Goal: Information Seeking & Learning: Learn about a topic

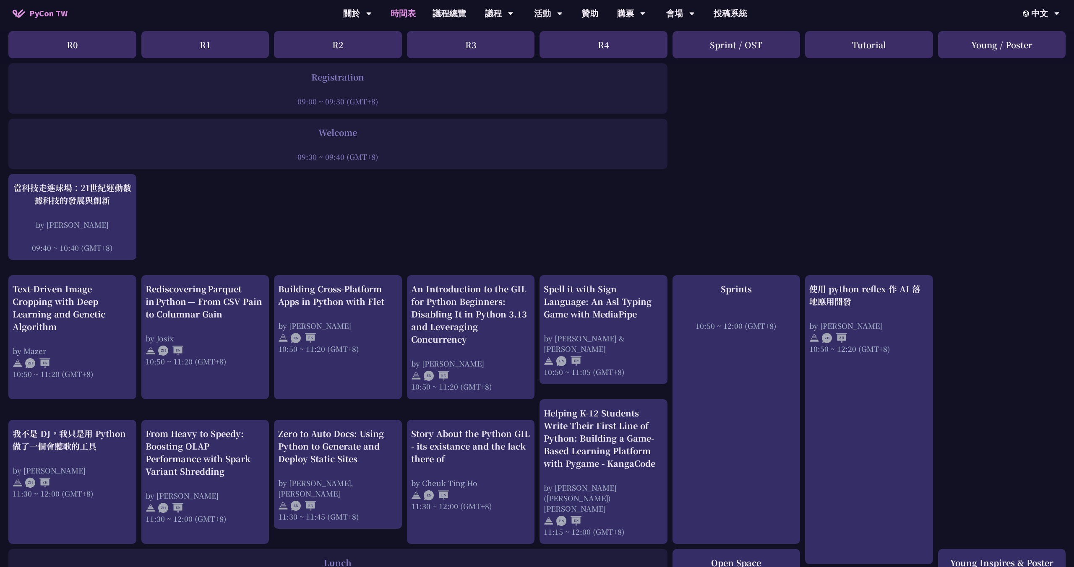
scroll to position [112, 0]
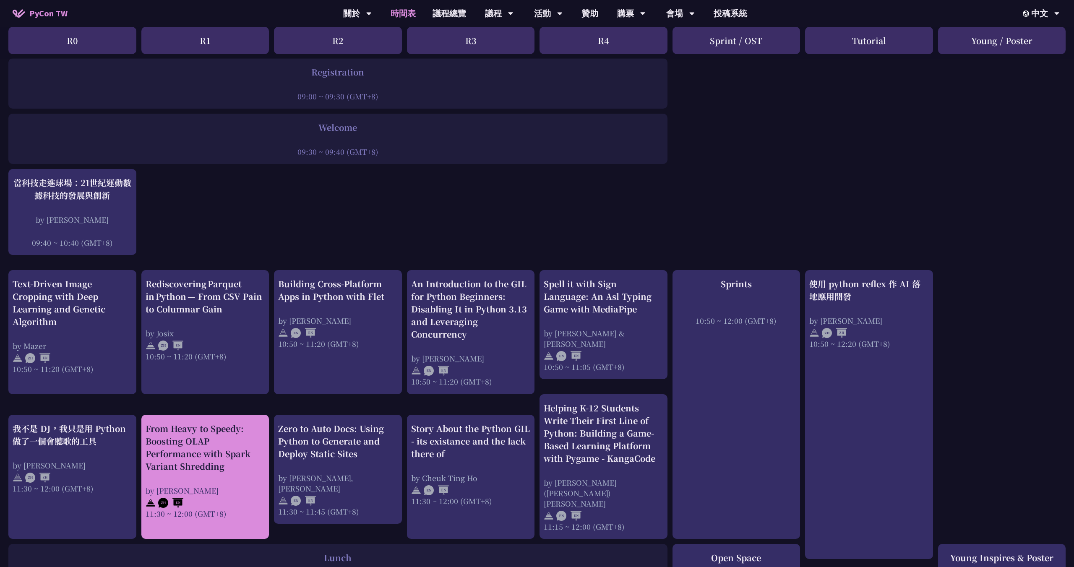
click at [179, 310] on div "From Heavy to Speedy: Boosting OLAP Performance with Spark Variant Shredding" at bounding box center [206, 447] width 120 height 50
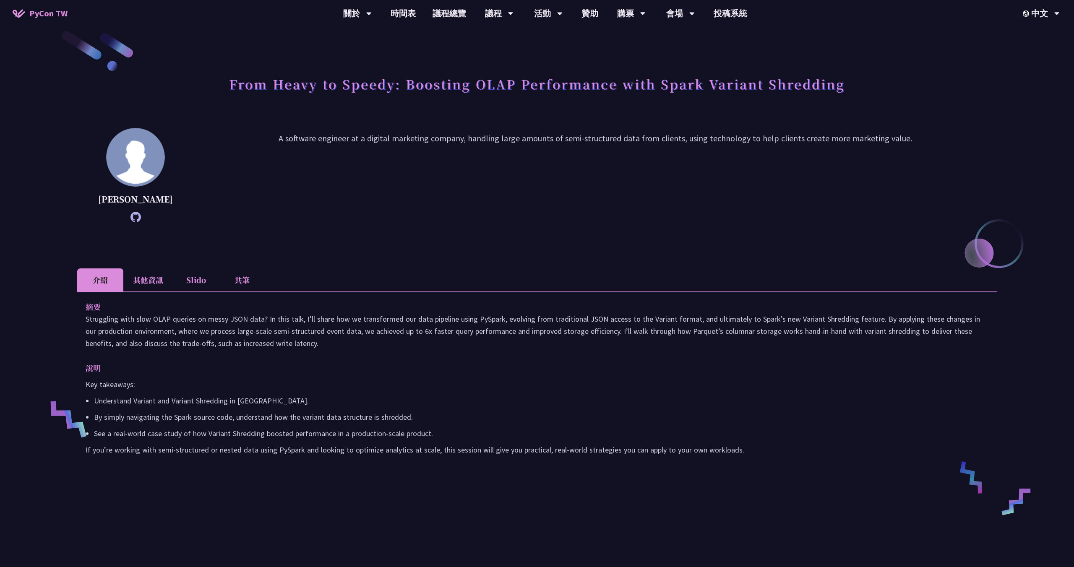
scroll to position [16, 0]
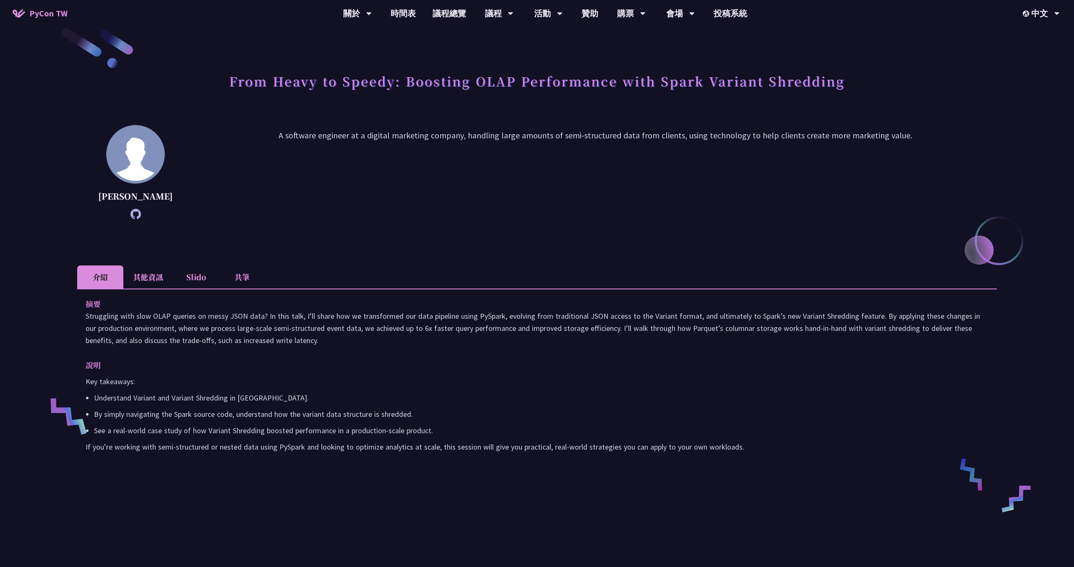
click at [205, 310] on p "Key takeaways:" at bounding box center [537, 381] width 903 height 12
click at [334, 140] on p "A software engineer at a digital marketing company, handling large amounts of s…" at bounding box center [595, 172] width 803 height 86
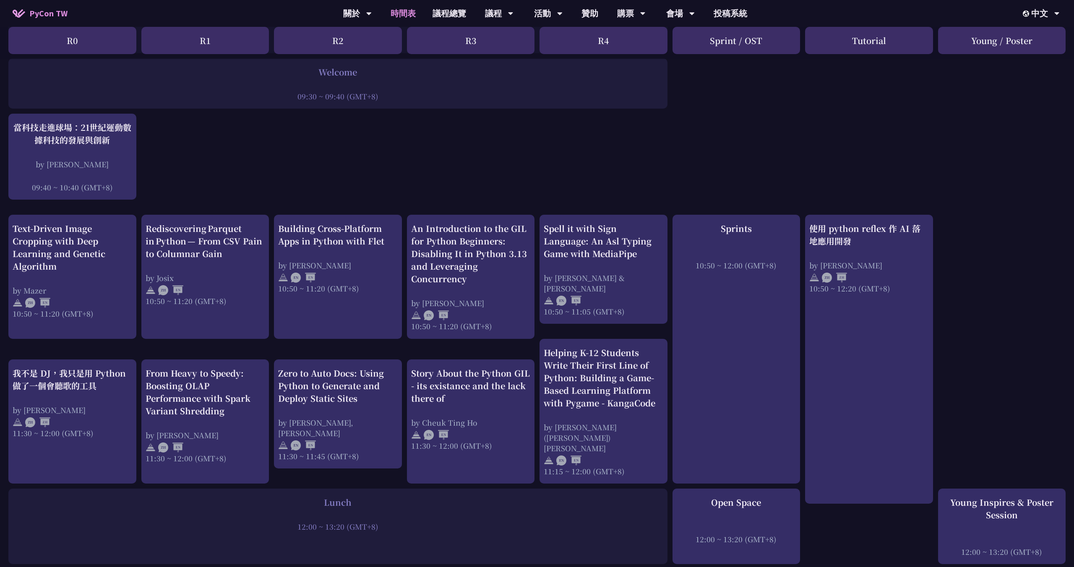
scroll to position [172, 0]
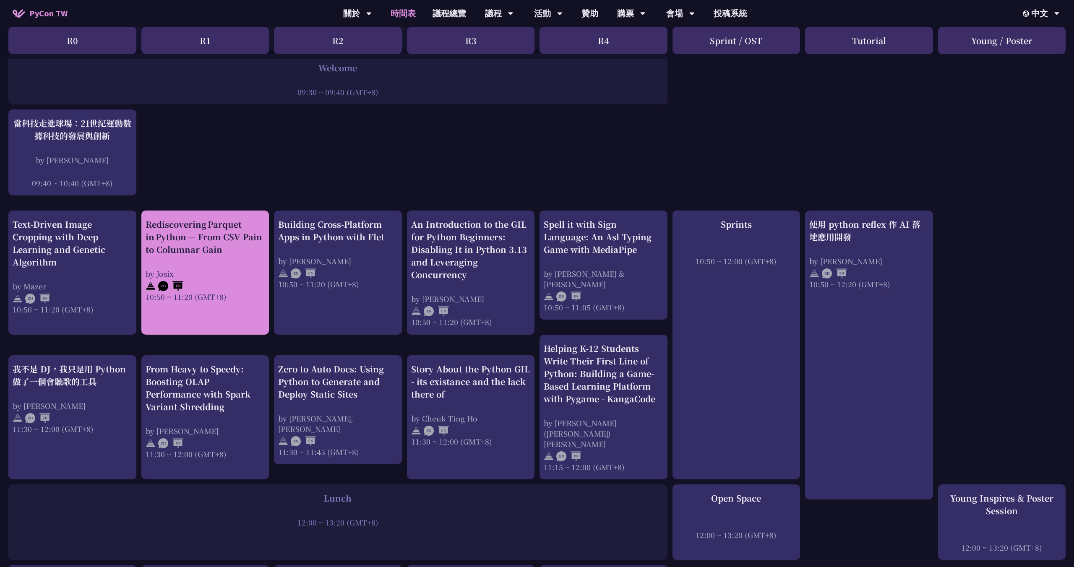
click at [222, 245] on div "Rediscovering Parquet in Python — From CSV Pain to Columnar Gain" at bounding box center [206, 237] width 120 height 38
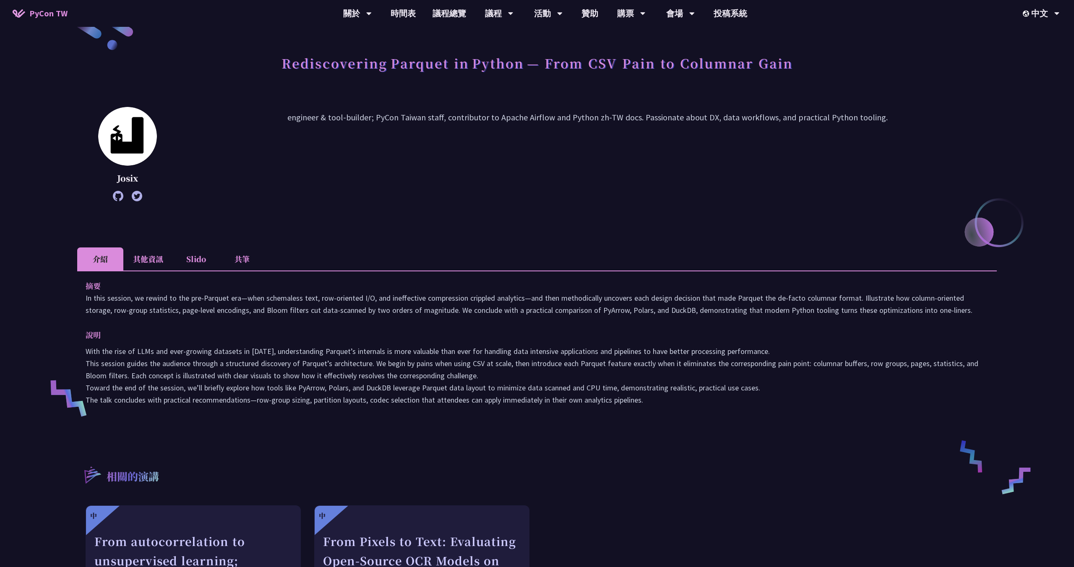
scroll to position [44, 0]
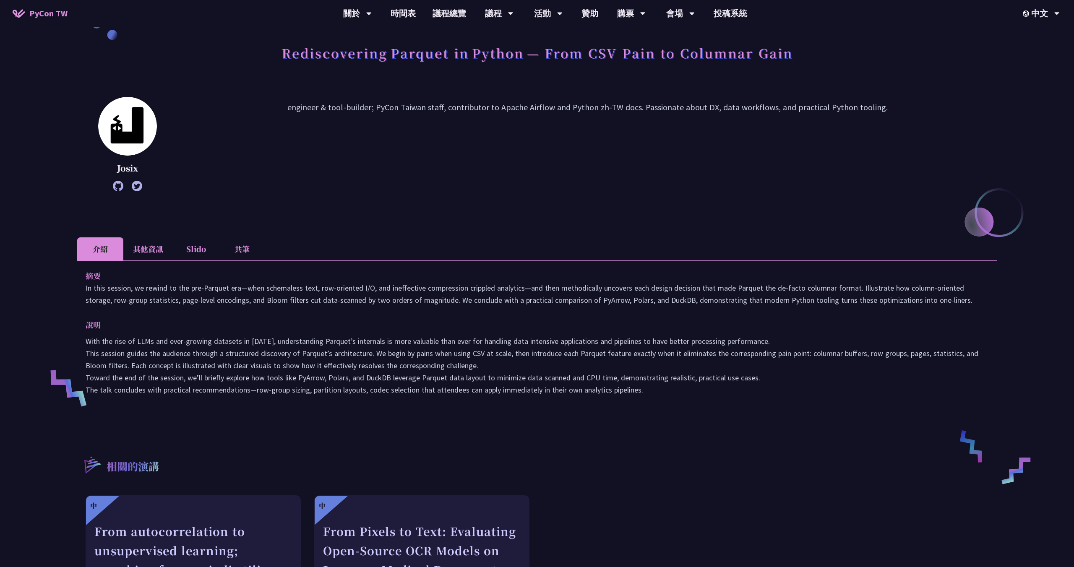
click at [335, 310] on div "摘要 In this session, we rewind to the pre‑Parquet era—when schemaless text, row‑…" at bounding box center [537, 339] width 920 height 156
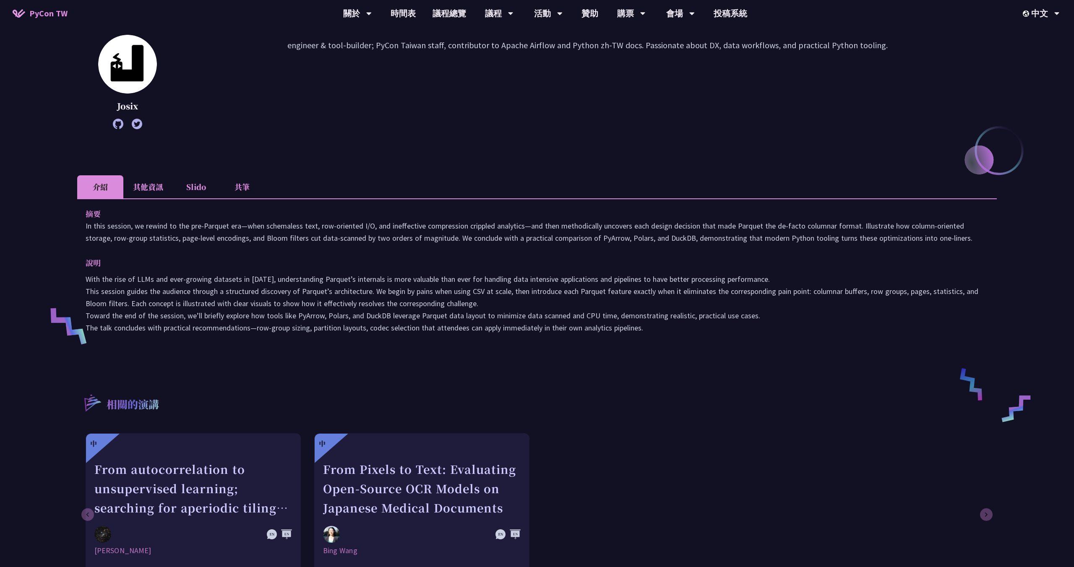
scroll to position [113, 0]
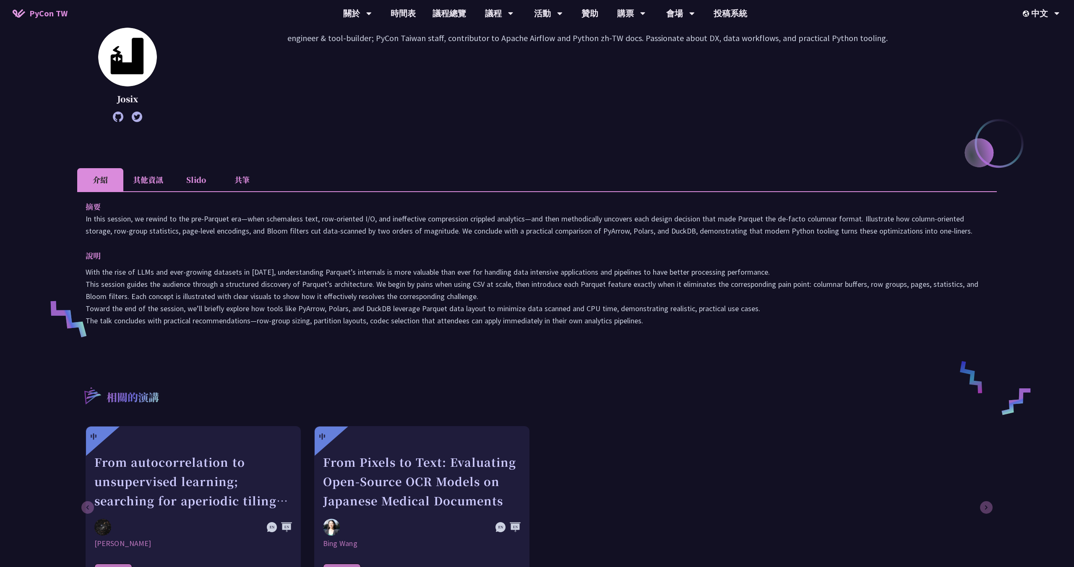
click at [342, 261] on p "說明" at bounding box center [529, 256] width 886 height 12
click at [321, 257] on p "說明" at bounding box center [529, 256] width 886 height 12
